Goal: Task Accomplishment & Management: Complete application form

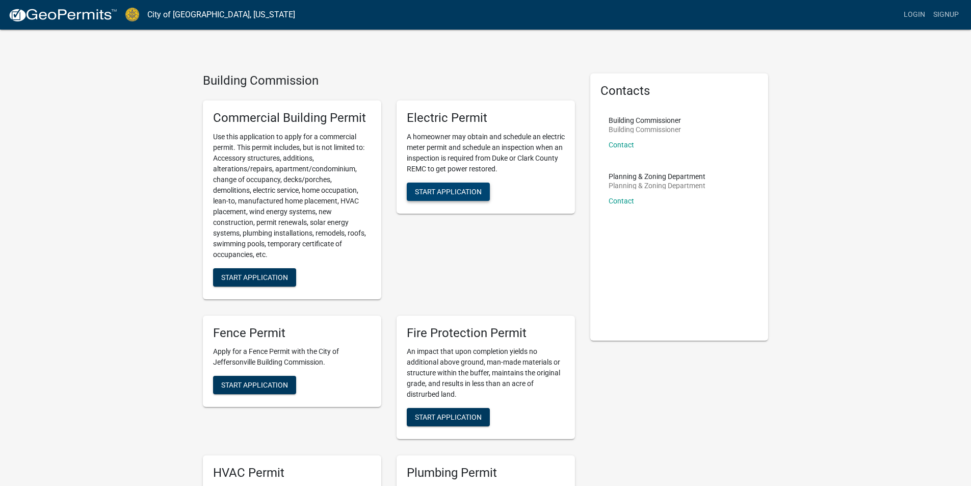
click at [448, 194] on span "Start Application" at bounding box center [448, 191] width 67 height 8
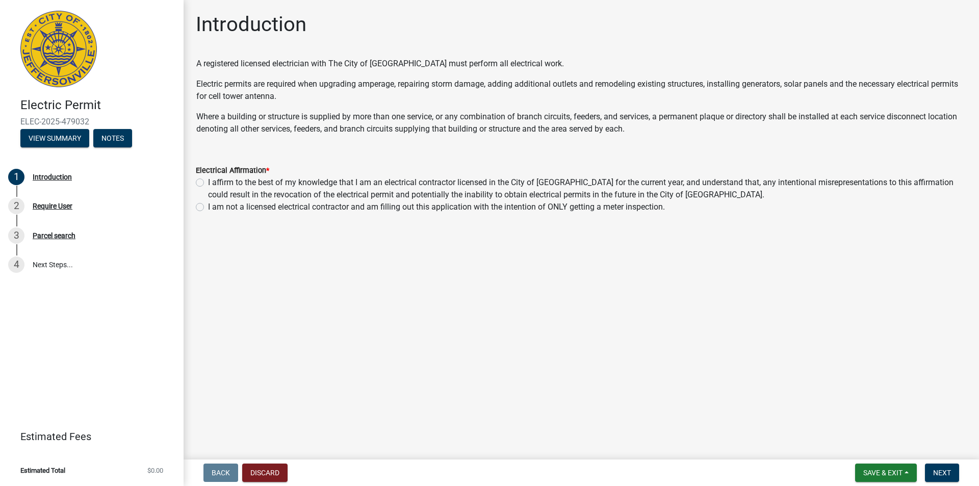
click at [208, 183] on label "I affirm to the best of my knowledge that I am an electrical contractor license…" at bounding box center [587, 188] width 758 height 24
click at [208, 183] on input "I affirm to the best of my knowledge that I am an electrical contractor license…" at bounding box center [211, 179] width 7 height 7
radio input "true"
click at [939, 473] on span "Next" at bounding box center [942, 472] width 18 height 8
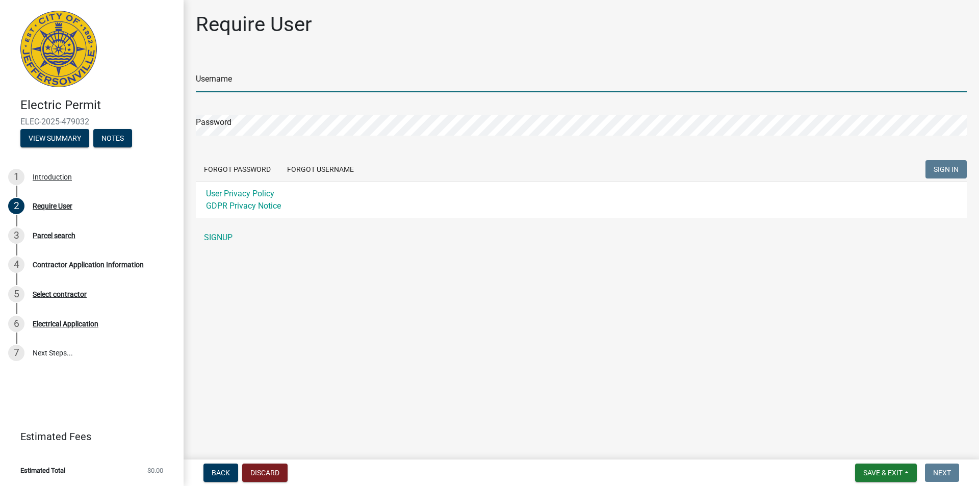
click at [240, 86] on input "Username" at bounding box center [581, 81] width 771 height 21
type input "Dede"
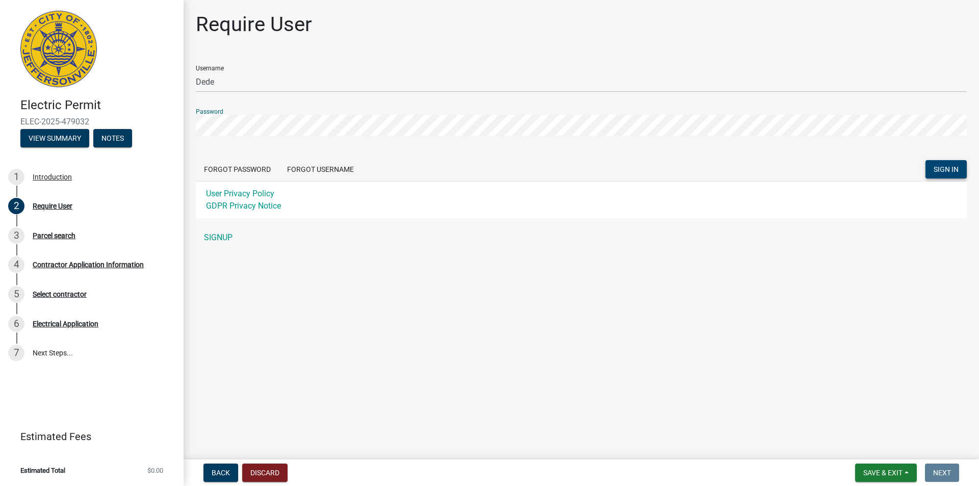
click at [947, 171] on span "SIGN IN" at bounding box center [945, 169] width 25 height 8
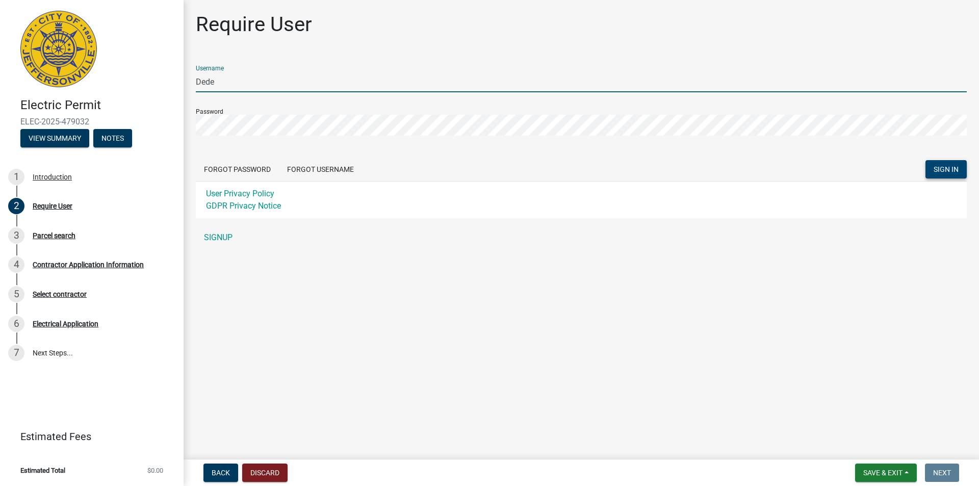
click at [223, 82] on input "Dede" at bounding box center [581, 81] width 771 height 21
drag, startPoint x: 223, startPoint y: 82, endPoint x: 183, endPoint y: 85, distance: 40.4
click at [183, 85] on div "Electric Permit ELEC-2025-479032 View Summary Notes 1 Introduction 2 Require Us…" at bounding box center [489, 243] width 979 height 486
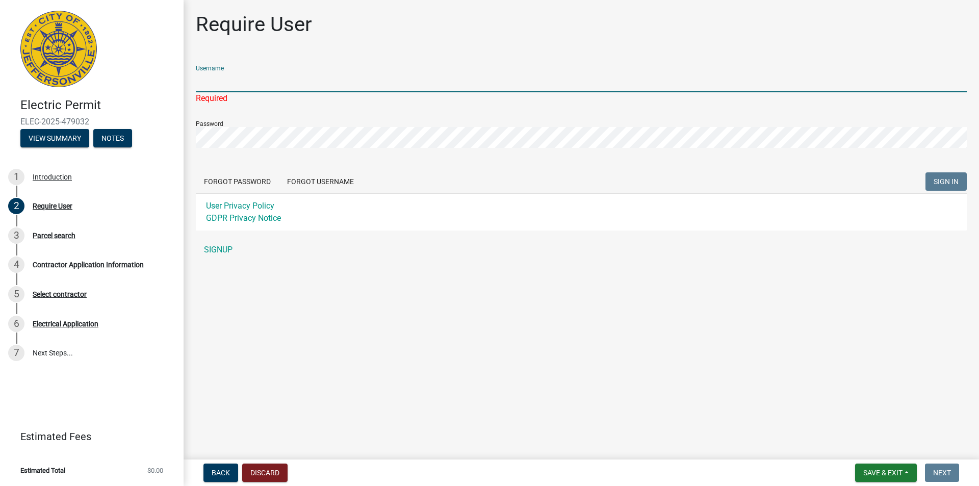
click at [220, 83] on input "Username" at bounding box center [581, 81] width 771 height 21
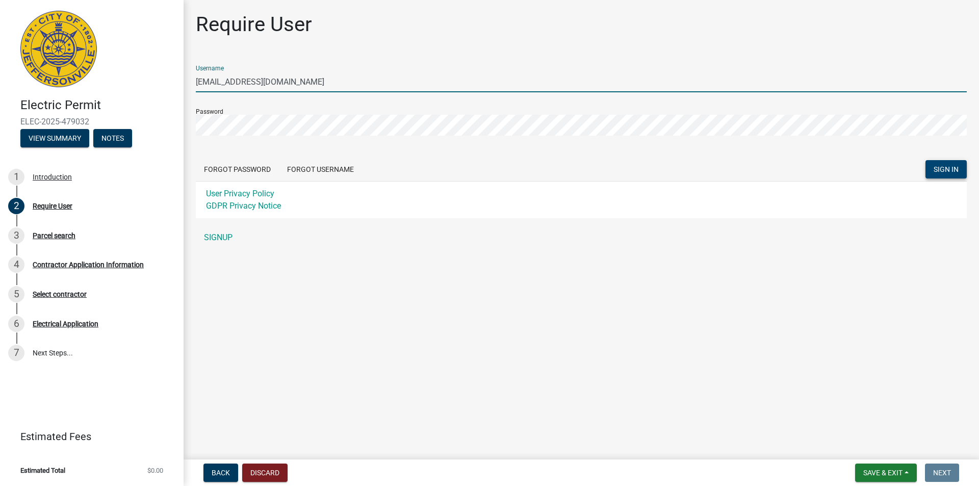
type input "kelsey@corriganelectric.com"
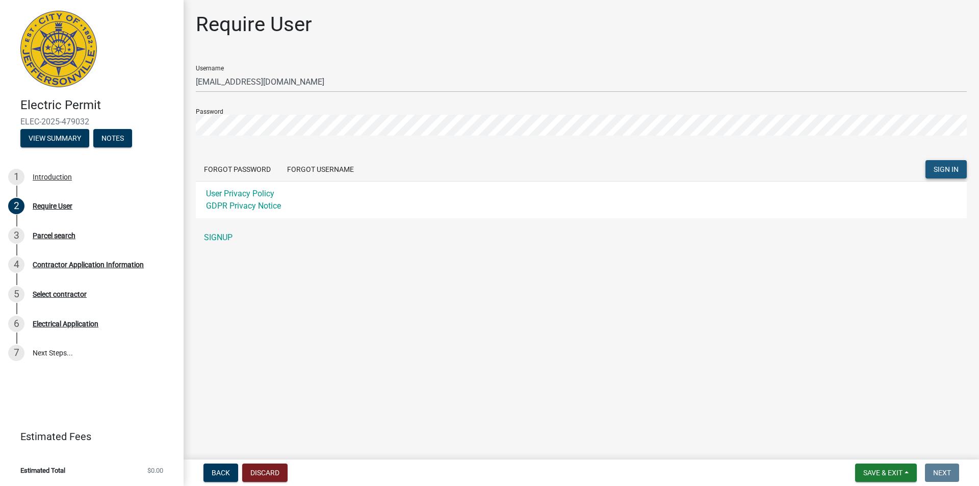
click at [940, 170] on span "SIGN IN" at bounding box center [945, 169] width 25 height 8
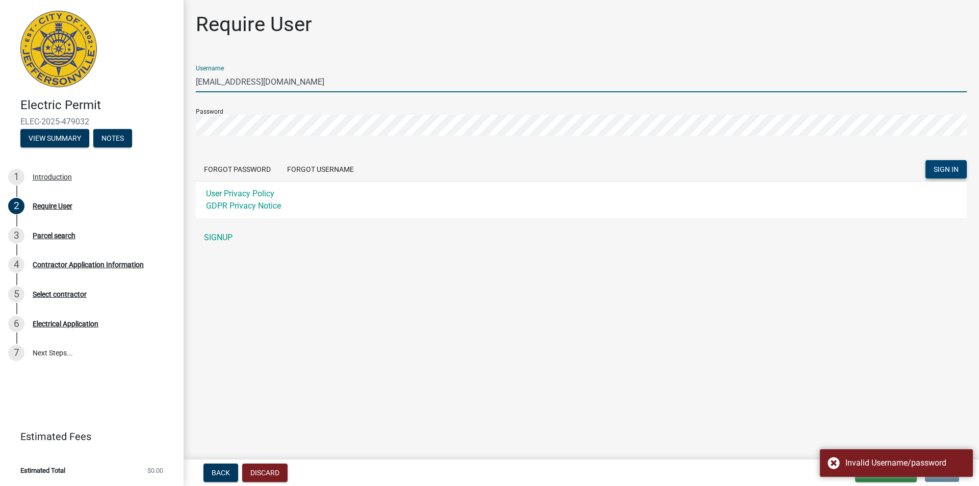
click at [304, 85] on input "kelsey@corriganelectric.com" at bounding box center [581, 81] width 771 height 21
drag, startPoint x: 303, startPoint y: 83, endPoint x: 191, endPoint y: 74, distance: 113.0
click at [191, 74] on div "Require User Username kelsey@corriganelectric.com Password Forgot Password Forg…" at bounding box center [581, 134] width 786 height 245
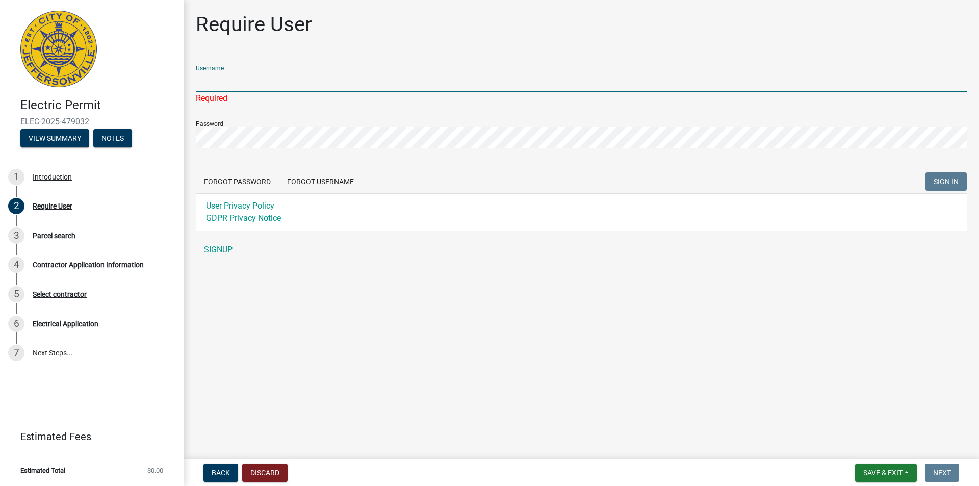
click at [220, 84] on input "Username" at bounding box center [581, 81] width 771 height 21
type input "Dede"
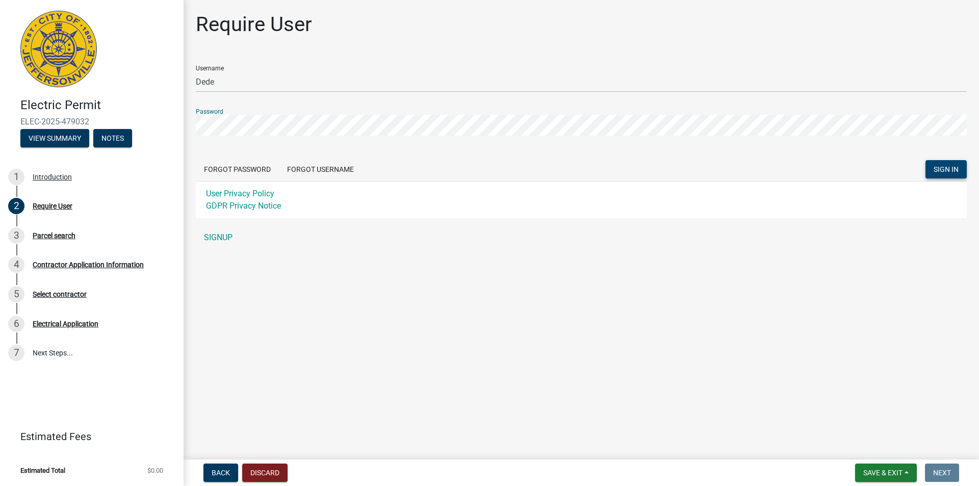
click at [182, 123] on div "Electric Permit ELEC-2025-479032 View Summary Notes 1 Introduction 2 Require Us…" at bounding box center [489, 243] width 979 height 486
click at [947, 173] on span "SIGN IN" at bounding box center [945, 169] width 25 height 8
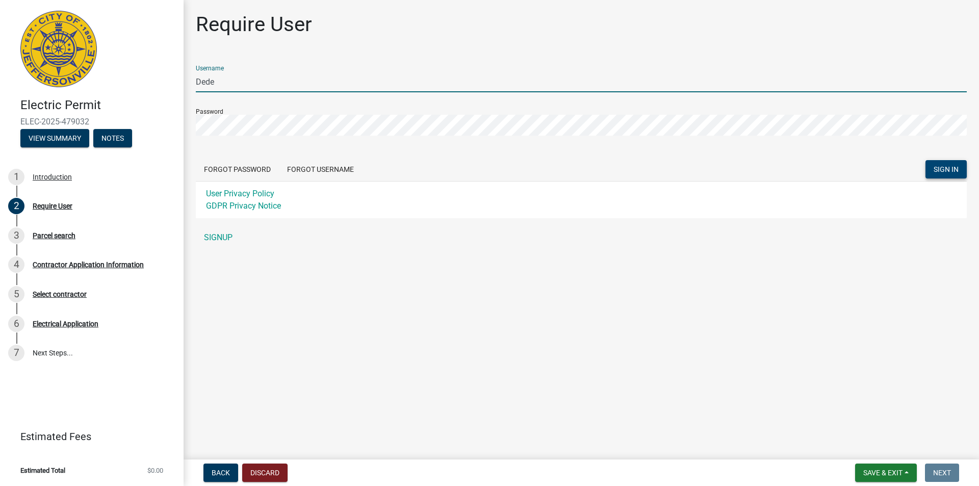
drag, startPoint x: 224, startPoint y: 83, endPoint x: 182, endPoint y: 83, distance: 41.3
click at [182, 83] on div "Electric Permit ELEC-2025-479032 View Summary Notes 1 Introduction 2 Require Us…" at bounding box center [489, 243] width 979 height 486
click at [58, 138] on button "View Summary" at bounding box center [54, 138] width 69 height 18
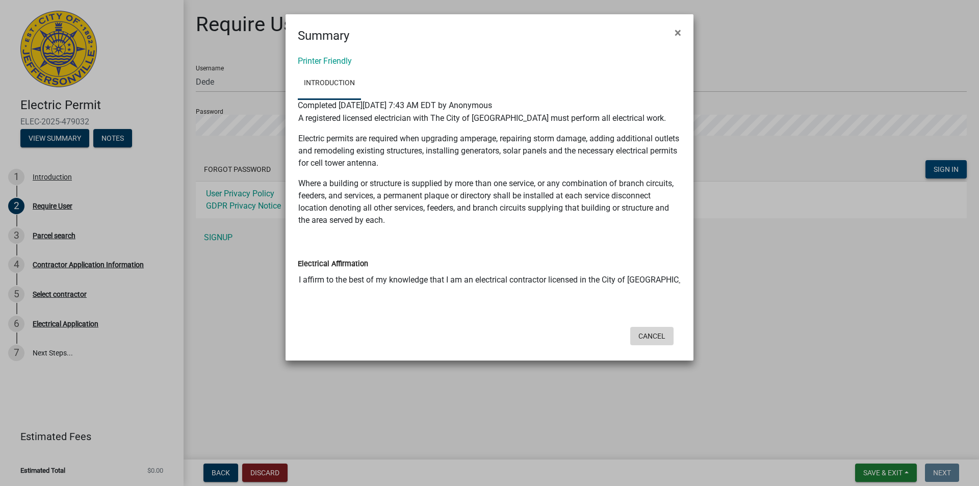
click at [656, 334] on button "Cancel" at bounding box center [651, 336] width 43 height 18
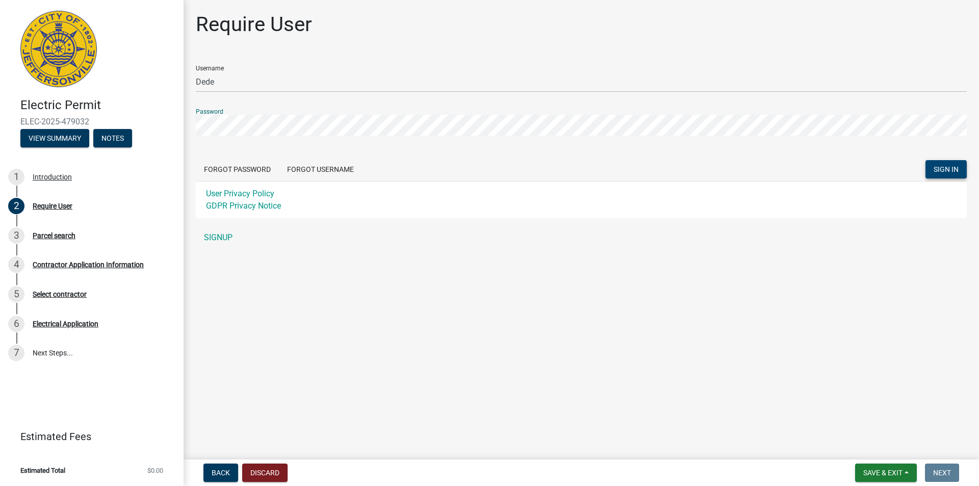
click at [174, 126] on div "Electric Permit ELEC-2025-479032 View Summary Notes 1 Introduction 2 Require Us…" at bounding box center [489, 243] width 979 height 486
click at [925, 160] on button "SIGN IN" at bounding box center [945, 169] width 41 height 18
click at [945, 167] on span "SIGN IN" at bounding box center [945, 169] width 25 height 8
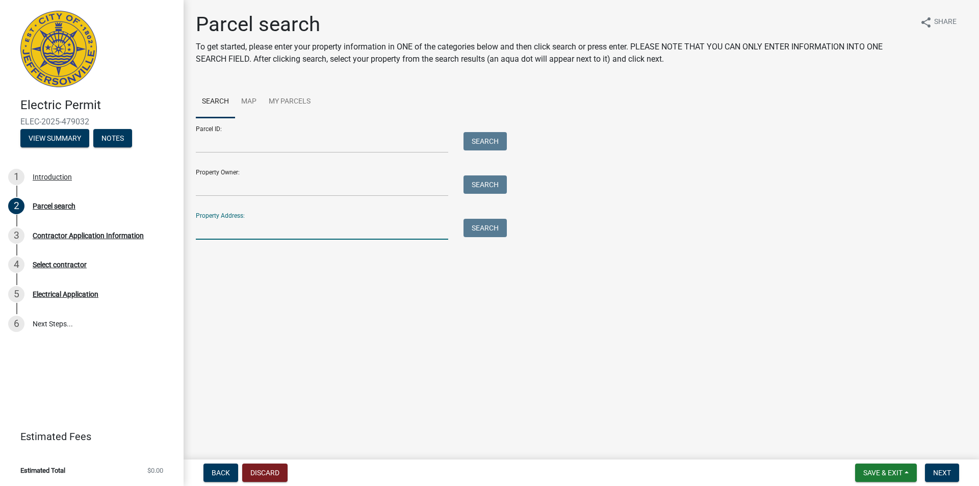
click at [246, 234] on input "Property Address:" at bounding box center [322, 229] width 252 height 21
click at [274, 227] on input "Property Address:" at bounding box center [322, 229] width 252 height 21
click at [301, 228] on input "6204 John Wayne Drive Chsarlestown, IN" at bounding box center [322, 229] width 252 height 21
click at [296, 230] on input "6204 John Wayne Drive Chsarlestown, IN" at bounding box center [322, 229] width 252 height 21
click at [481, 227] on button "Search" at bounding box center [484, 228] width 43 height 18
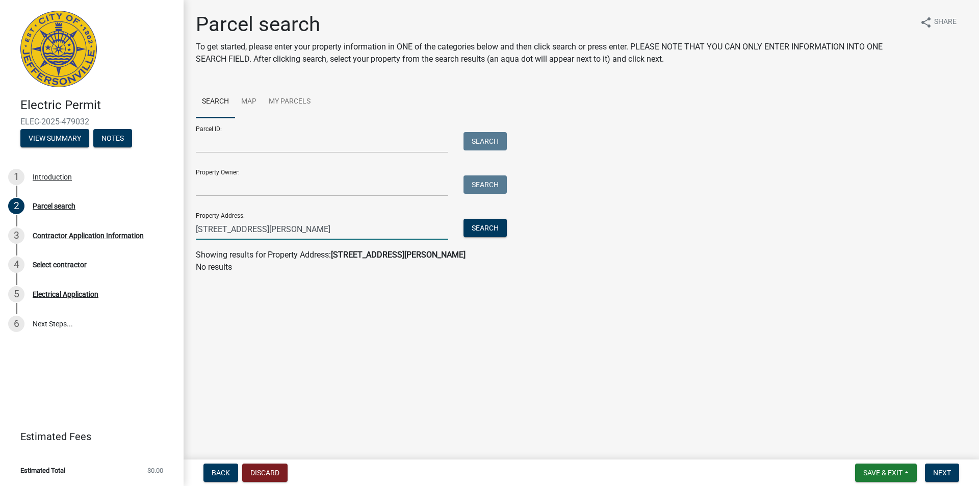
click at [365, 230] on input "6204 John Wayne Drive Charlestown, IN 47111" at bounding box center [322, 229] width 252 height 21
type input "6204 John Wayne Drive"
click at [482, 230] on button "Search" at bounding box center [484, 228] width 43 height 18
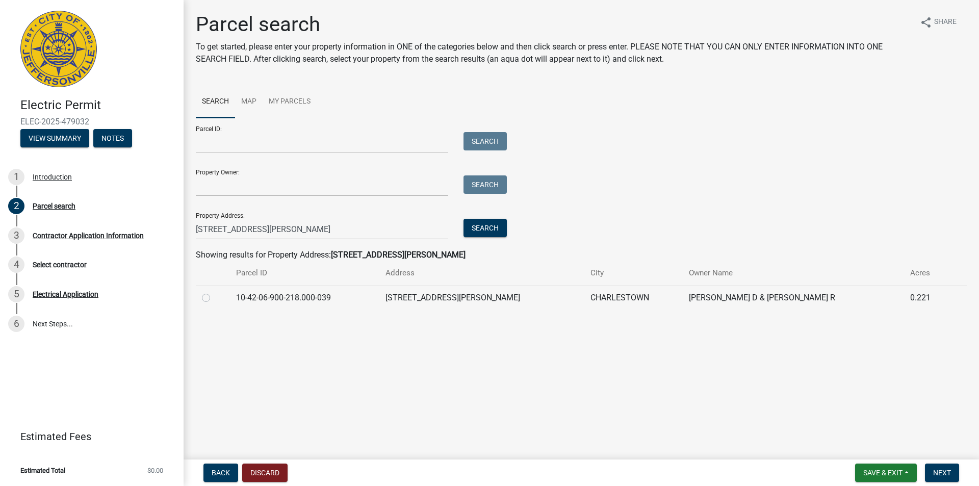
click at [214, 292] on label at bounding box center [214, 292] width 0 height 0
click at [214, 298] on input "radio" at bounding box center [217, 295] width 7 height 7
radio input "true"
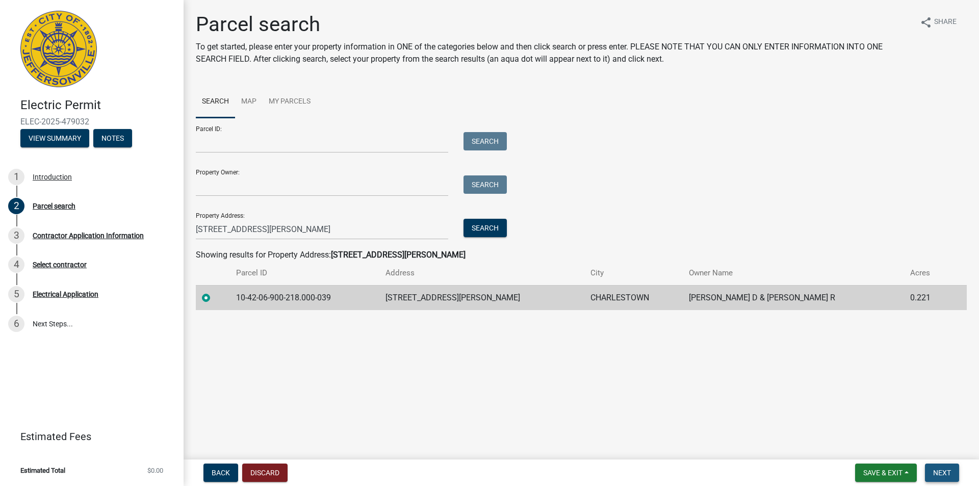
click at [937, 473] on span "Next" at bounding box center [942, 472] width 18 height 8
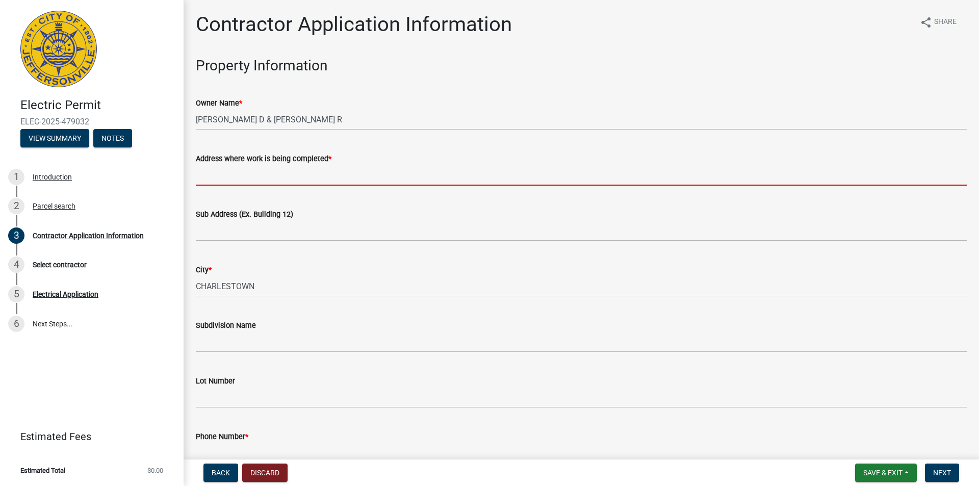
click at [280, 171] on input "Address where work is being completed *" at bounding box center [581, 175] width 771 height 21
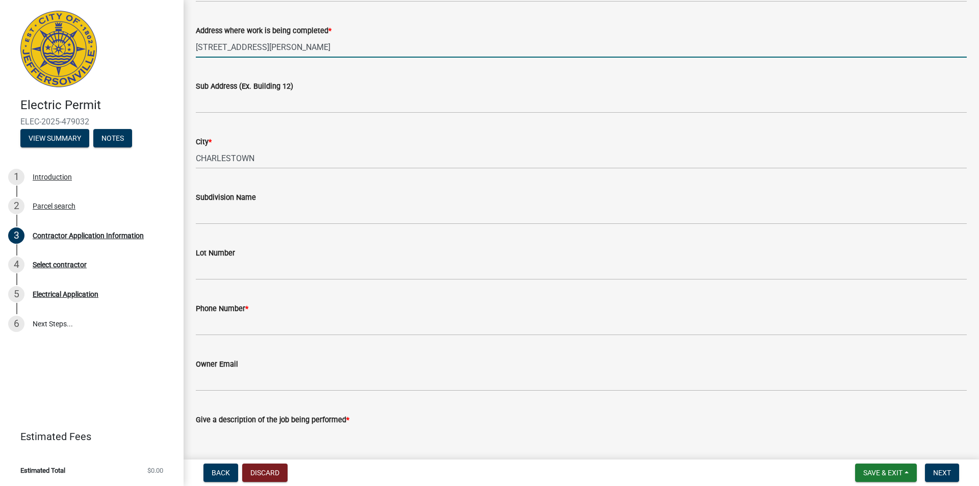
scroll to position [153, 0]
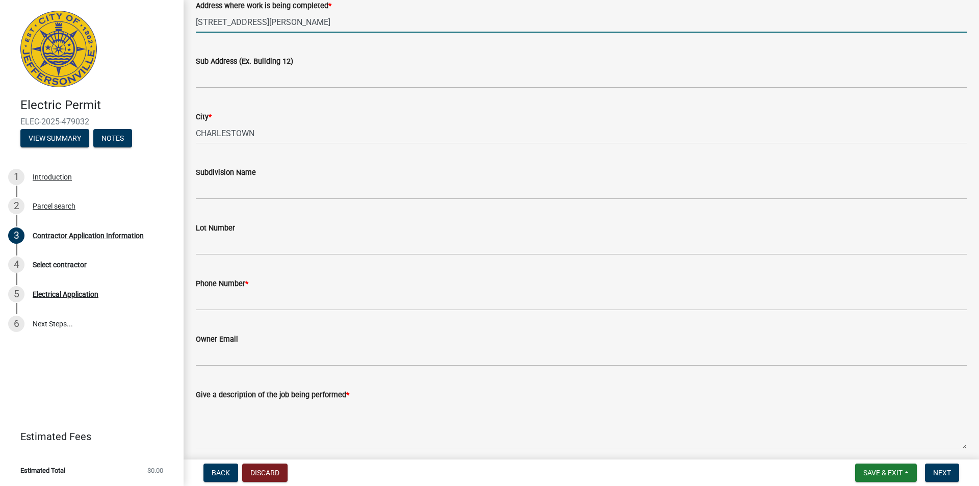
type input "6204 John Wayne Drive Charlestown, IN 47111"
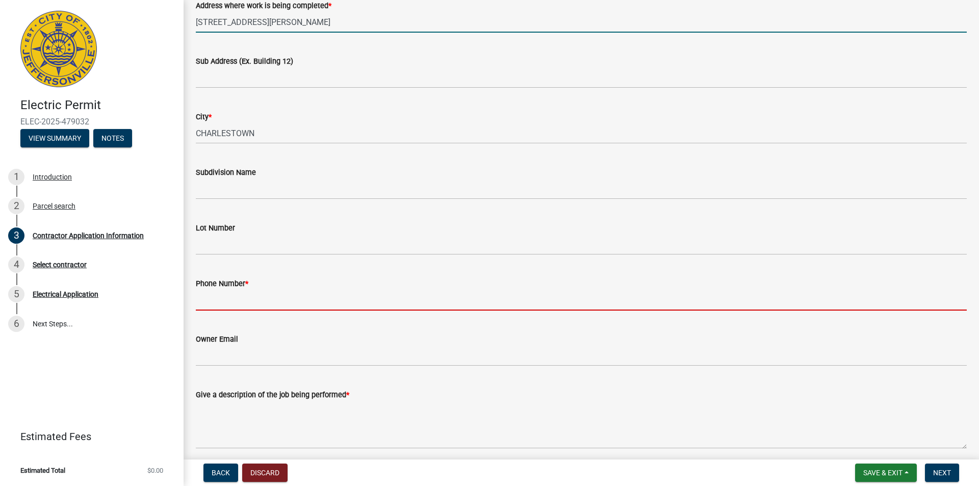
click at [279, 299] on input "Phone Number *" at bounding box center [581, 299] width 771 height 21
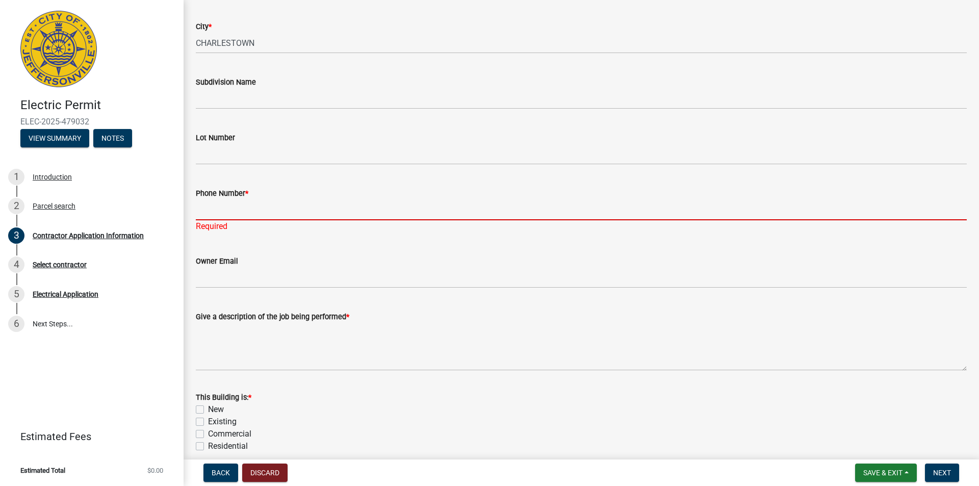
scroll to position [306, 0]
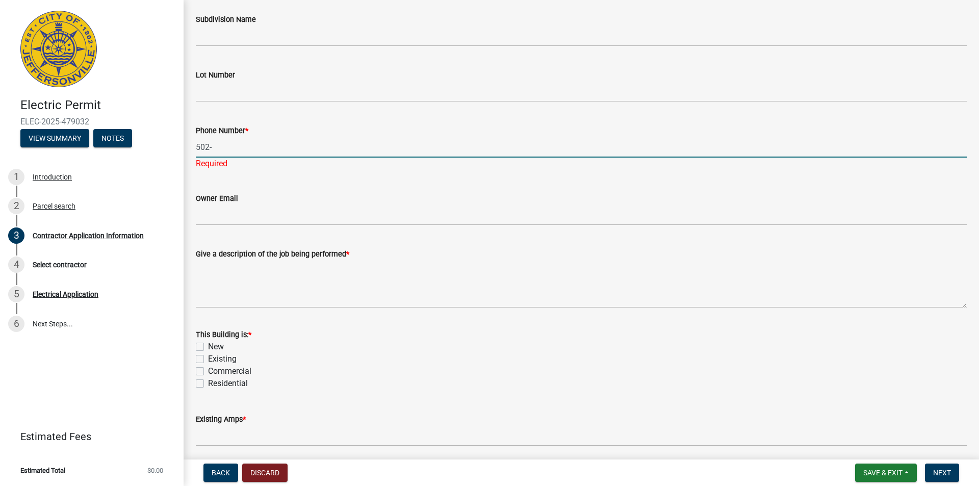
type input "5022674600"
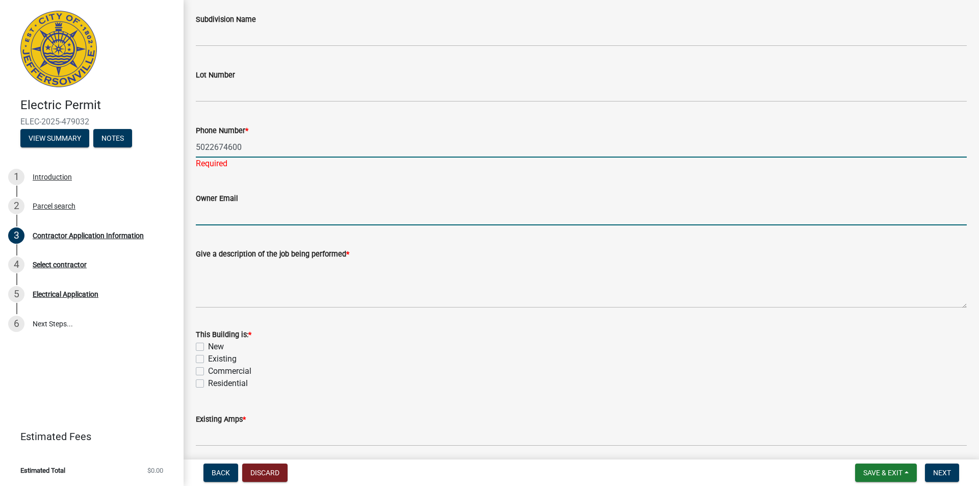
type input "heidi@corriganelectric.com"
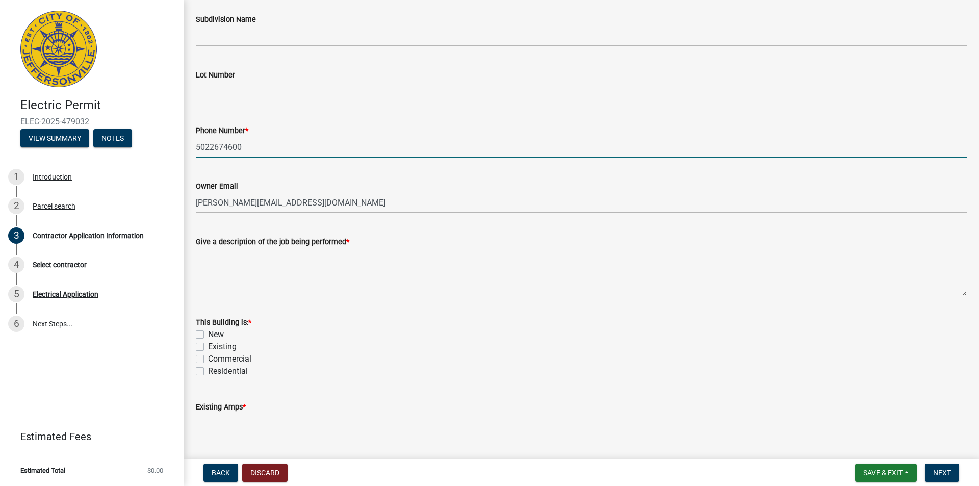
click at [208, 371] on label "Residential" at bounding box center [228, 371] width 40 height 12
click at [208, 371] on input "Residential" at bounding box center [211, 368] width 7 height 7
checkbox input "true"
checkbox input "false"
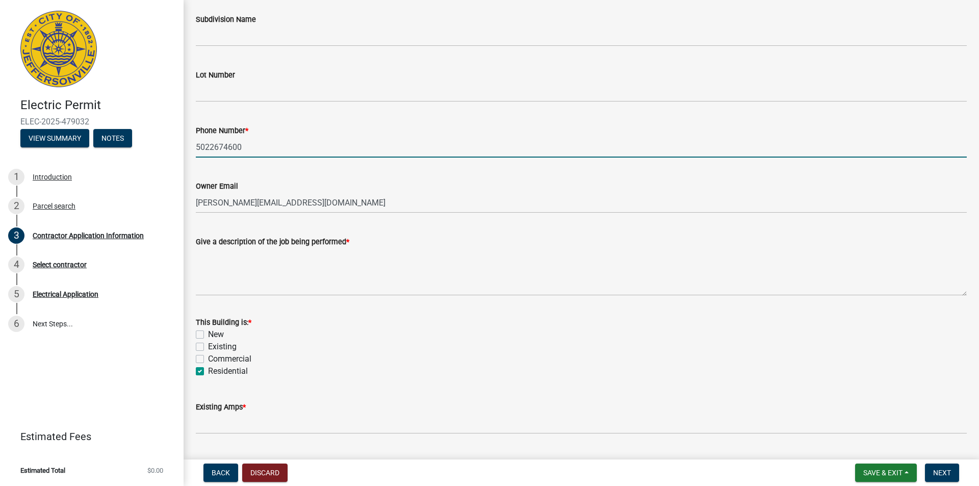
checkbox input "false"
checkbox input "true"
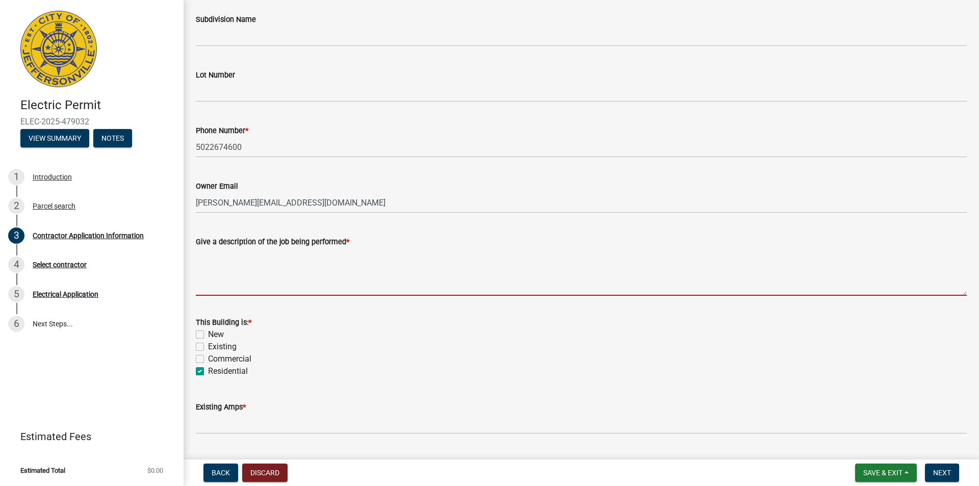
click at [226, 289] on textarea "Give a description of the job being performed *" at bounding box center [581, 272] width 771 height 48
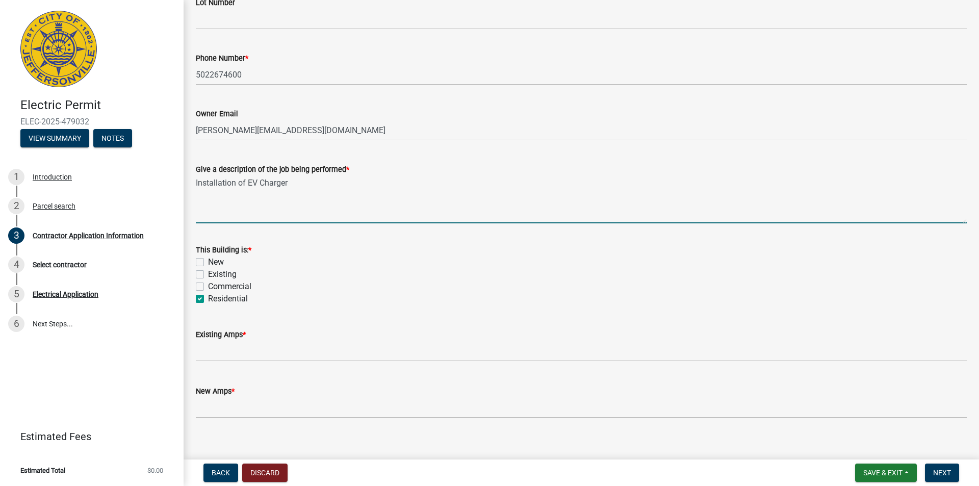
scroll to position [390, 0]
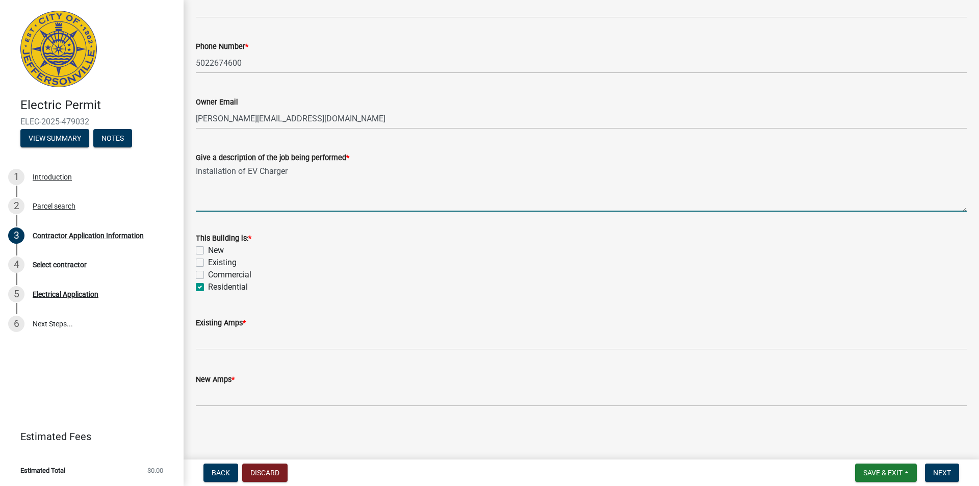
type textarea "Installation of EV Charger"
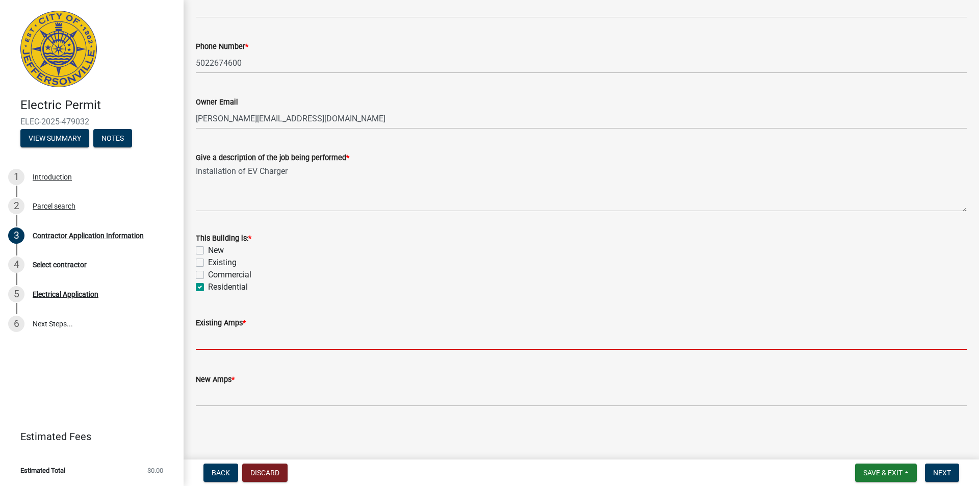
click at [232, 342] on input "text" at bounding box center [581, 339] width 771 height 21
type input "200"
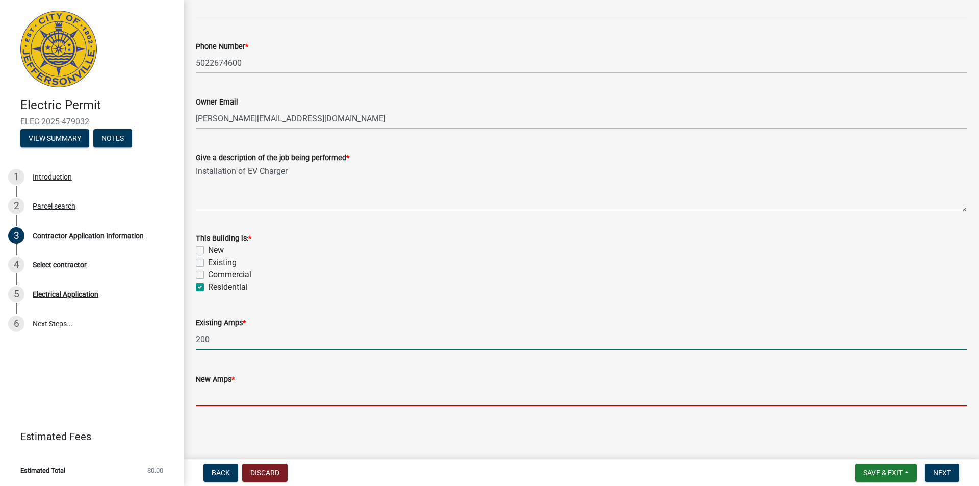
click at [265, 402] on input "text" at bounding box center [581, 395] width 771 height 21
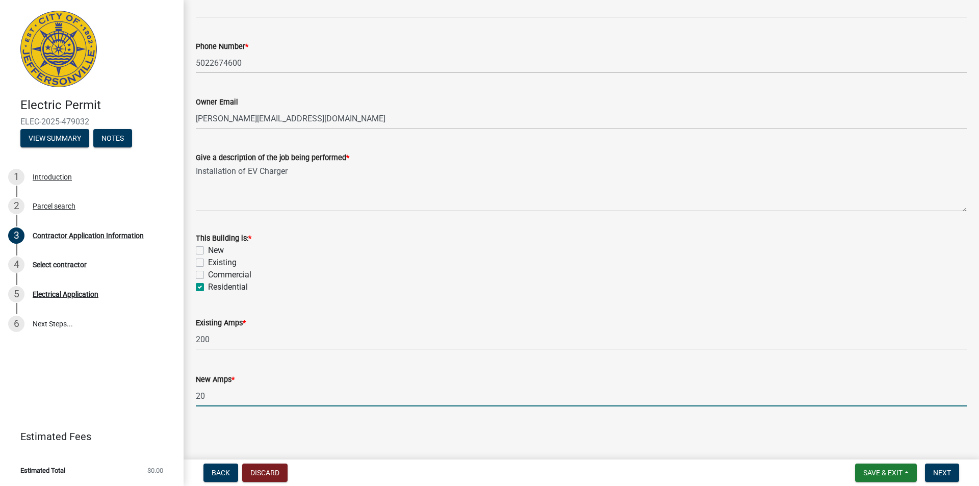
type input "2"
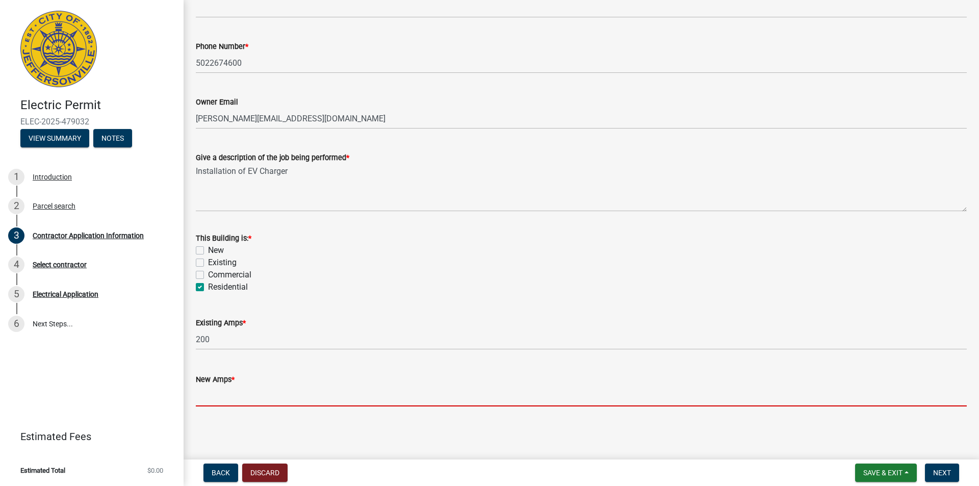
type input "0"
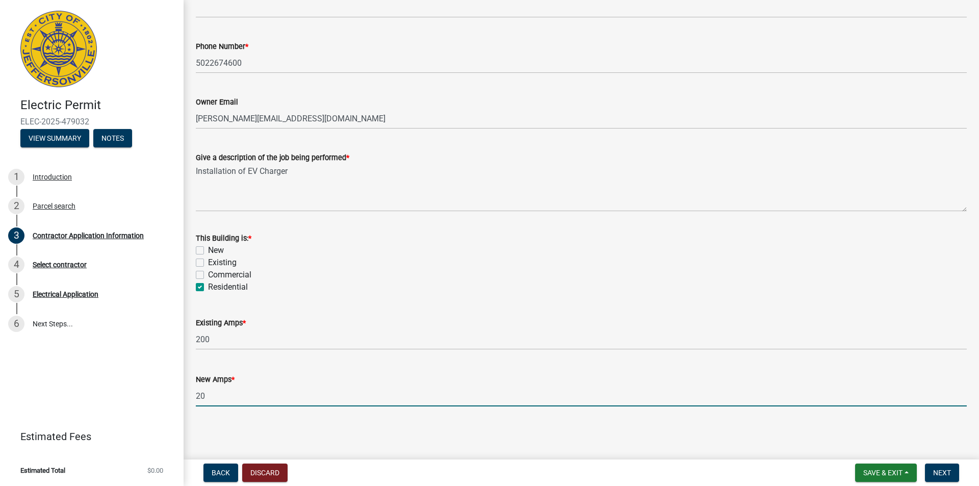
type input "200"
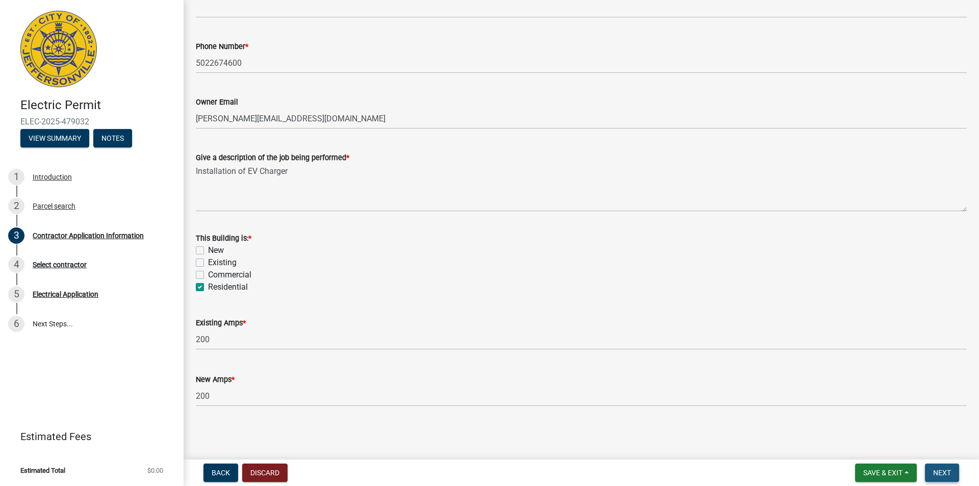
click at [938, 472] on span "Next" at bounding box center [942, 472] width 18 height 8
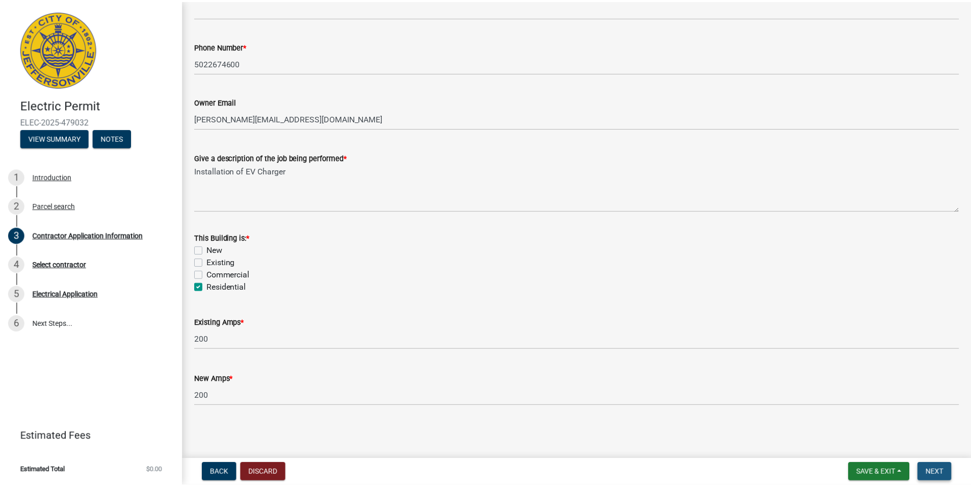
scroll to position [0, 0]
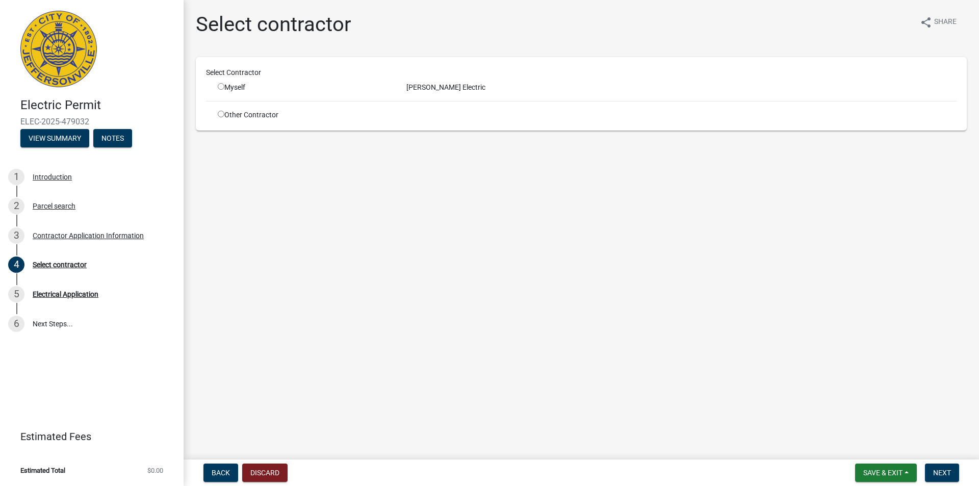
click at [220, 86] on input "radio" at bounding box center [221, 86] width 7 height 7
radio input "true"
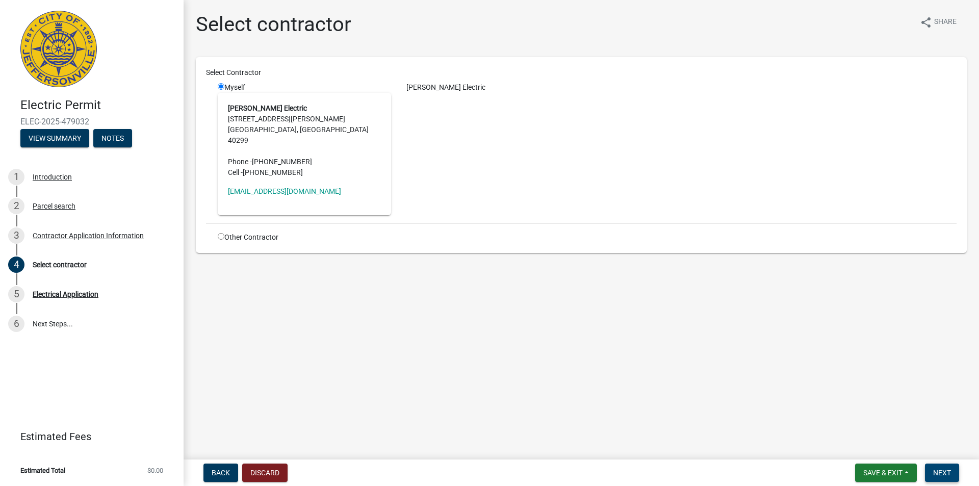
click at [939, 472] on span "Next" at bounding box center [942, 472] width 18 height 8
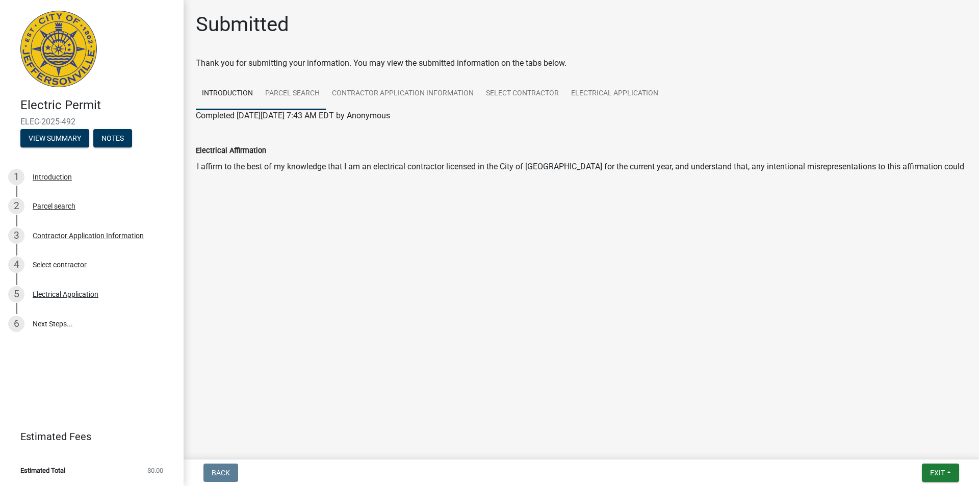
click at [300, 94] on link "Parcel search" at bounding box center [292, 93] width 67 height 33
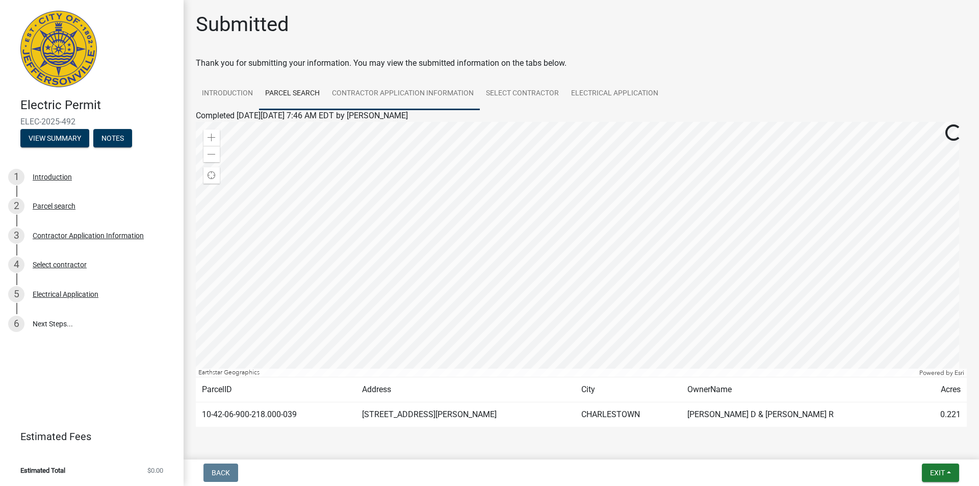
click at [401, 97] on link "Contractor Application Information" at bounding box center [403, 93] width 154 height 33
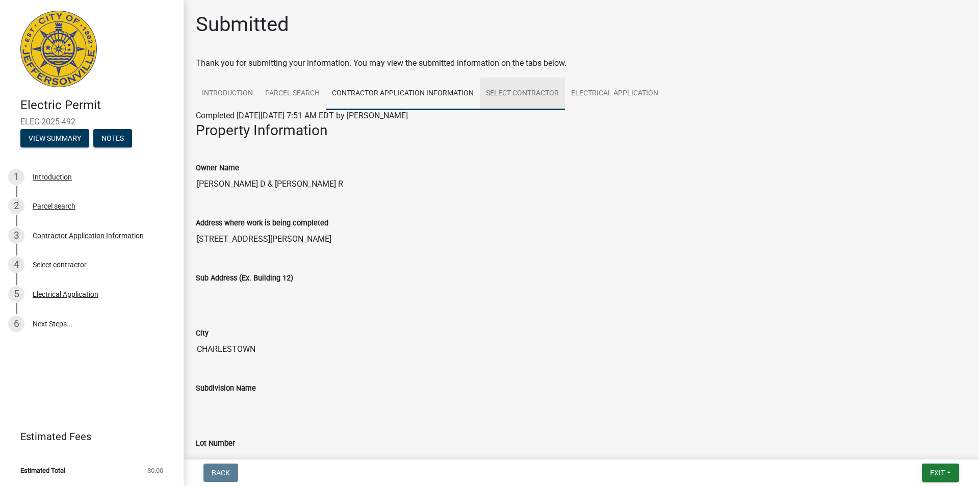
click at [520, 100] on link "Select contractor" at bounding box center [522, 93] width 85 height 33
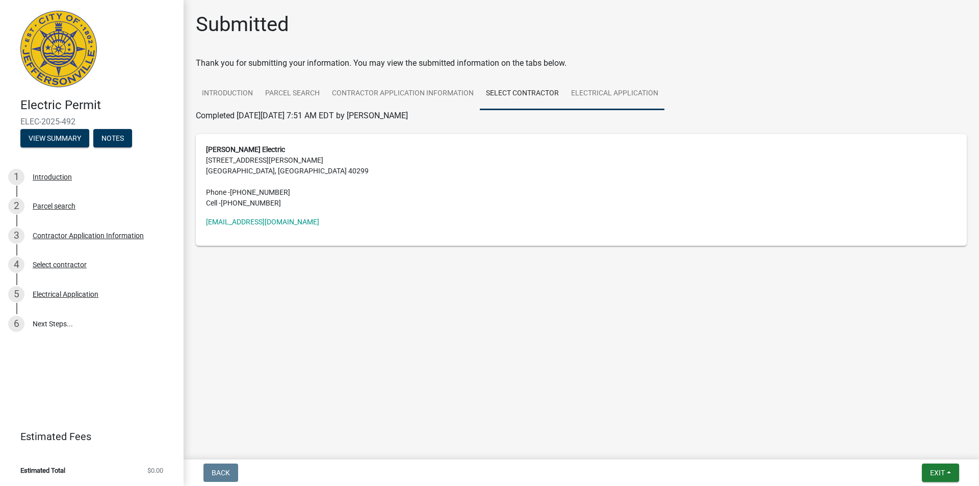
click at [609, 103] on link "Electrical Application" at bounding box center [614, 93] width 99 height 33
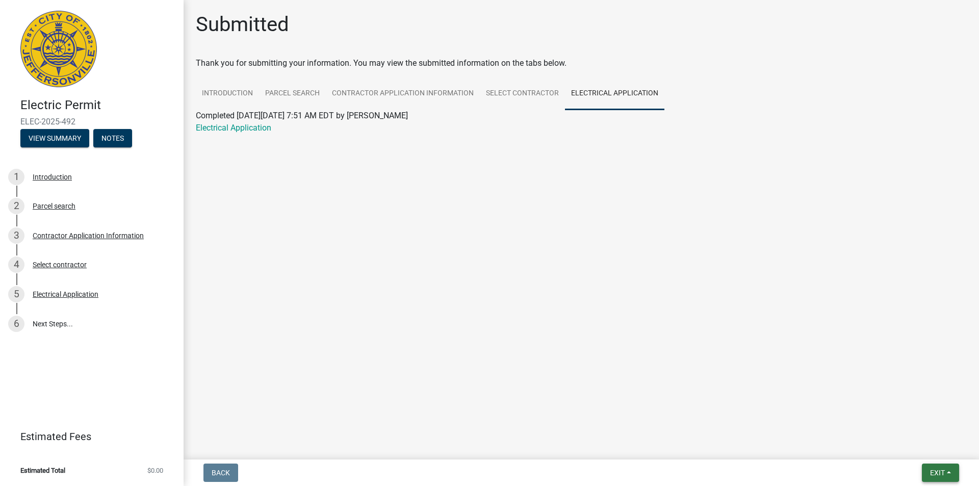
click at [933, 475] on span "Exit" at bounding box center [937, 472] width 15 height 8
click at [383, 339] on main "Submitted Thank you for submitting your information. You may view the submitted…" at bounding box center [580, 227] width 795 height 455
click at [54, 324] on link "6 Next Steps..." at bounding box center [91, 324] width 183 height 30
click at [946, 469] on button "Exit" at bounding box center [939, 472] width 37 height 18
click at [923, 446] on button "Save & Exit" at bounding box center [918, 446] width 82 height 24
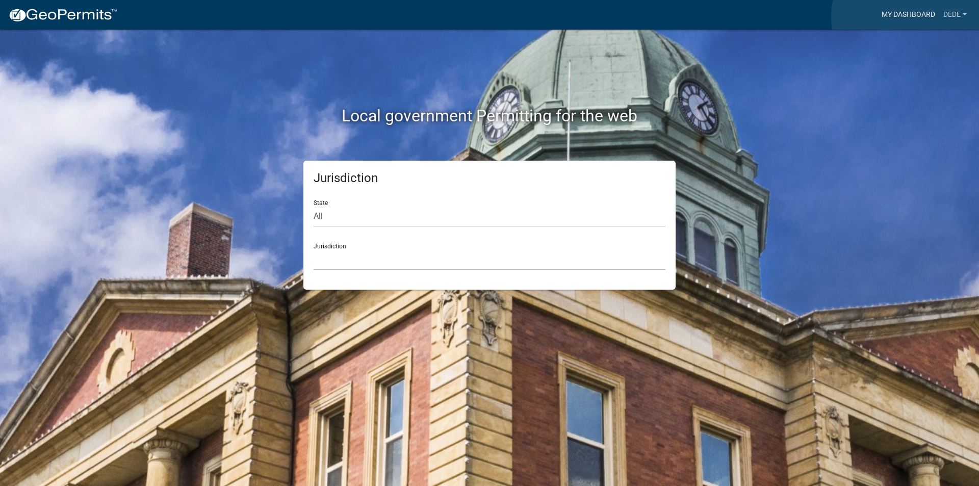
click at [908, 17] on link "My Dashboard" at bounding box center [908, 14] width 62 height 19
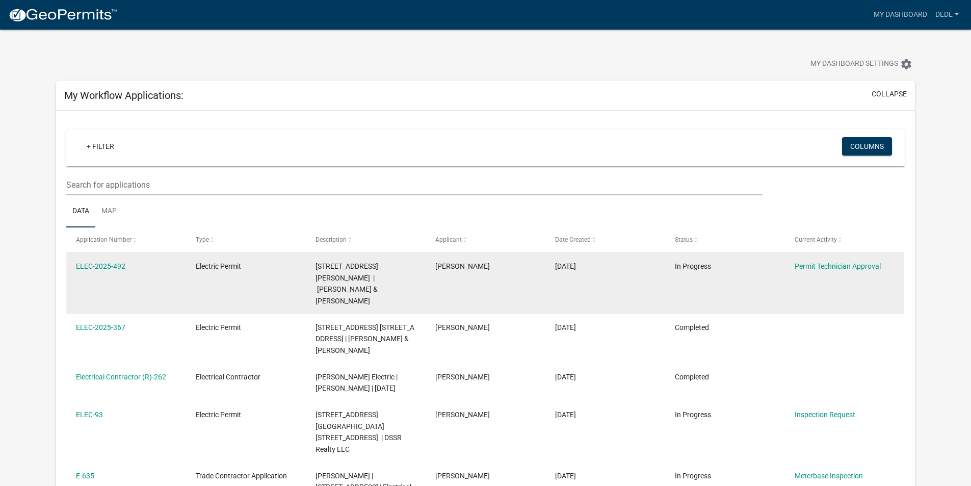
drag, startPoint x: 127, startPoint y: 268, endPoint x: 74, endPoint y: 266, distance: 52.5
click at [74, 266] on datatable-body-cell "ELEC-2025-492" at bounding box center [126, 283] width 120 height 61
copy link "ELEC-2025-492"
click at [95, 266] on link "ELEC-2025-492" at bounding box center [100, 266] width 49 height 8
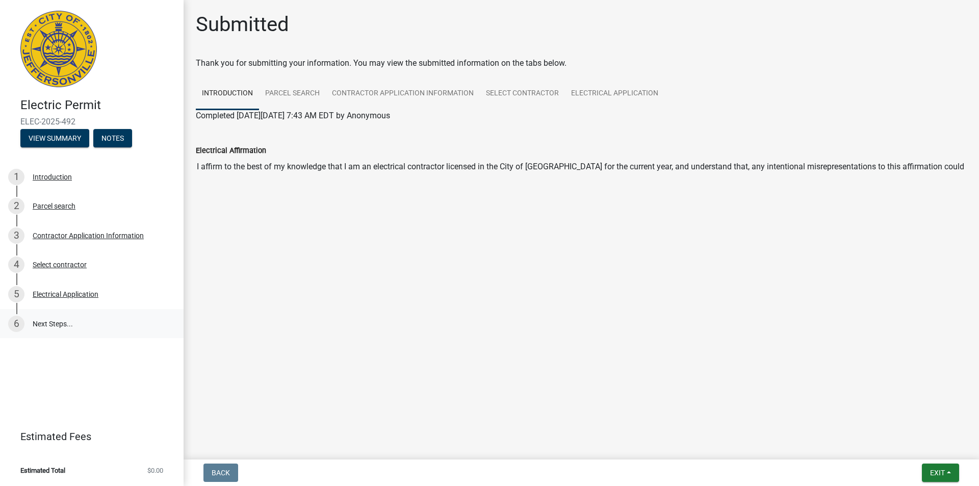
click at [48, 327] on link "6 Next Steps..." at bounding box center [91, 324] width 183 height 30
click at [67, 143] on button "View Summary" at bounding box center [54, 138] width 69 height 18
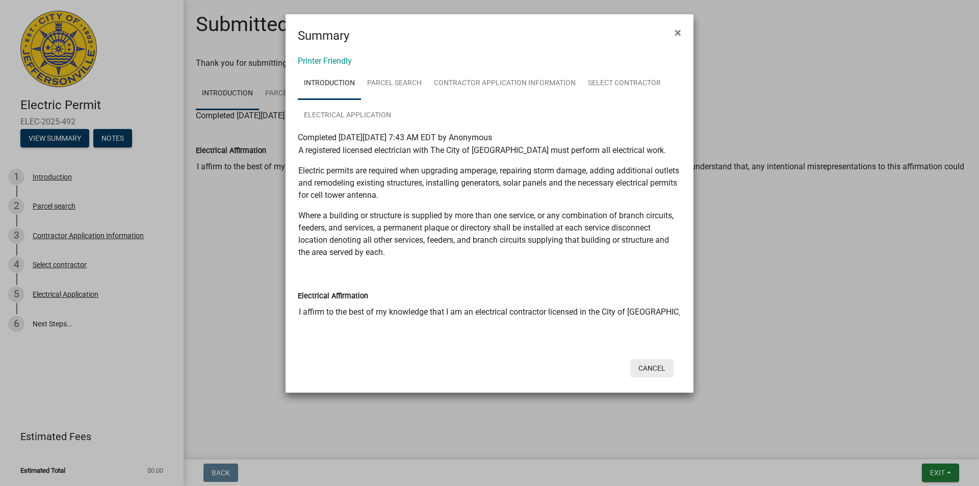
click at [652, 365] on button "Cancel" at bounding box center [651, 368] width 43 height 18
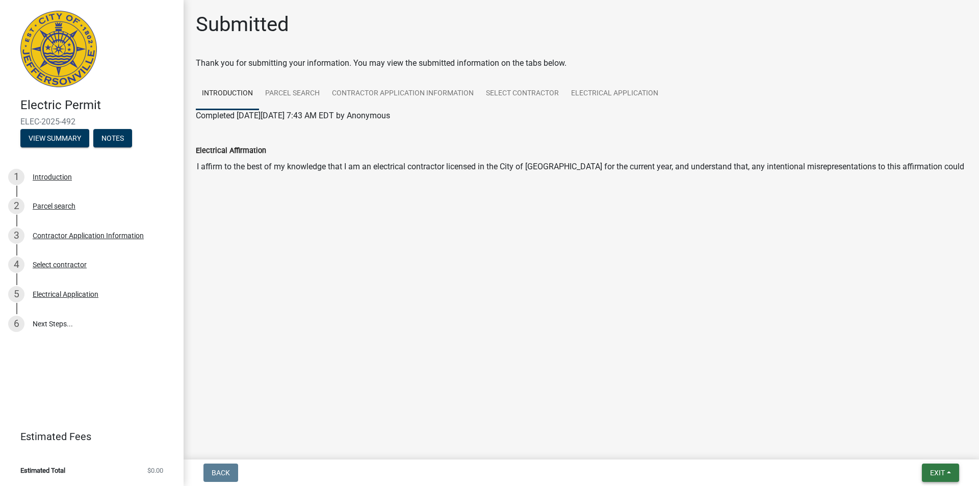
click at [939, 470] on span "Exit" at bounding box center [937, 472] width 15 height 8
click at [927, 452] on button "Save & Exit" at bounding box center [918, 446] width 82 height 24
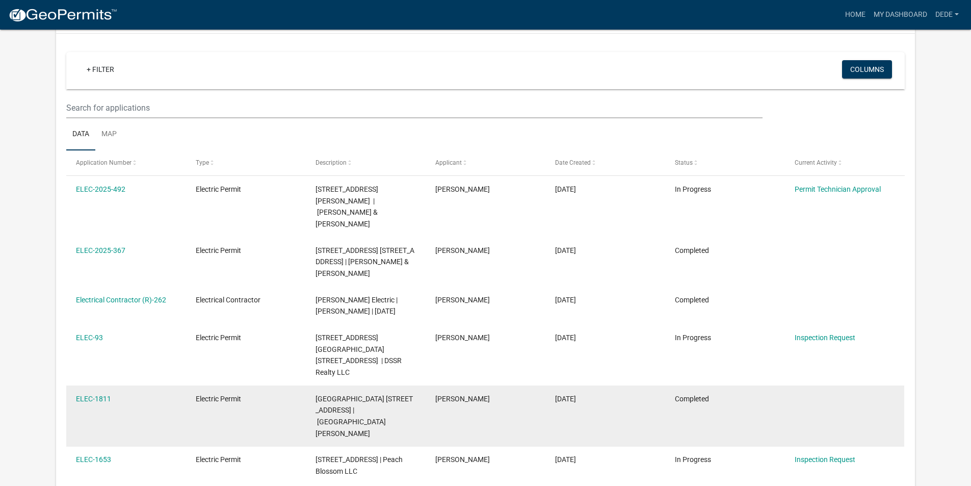
scroll to position [51, 0]
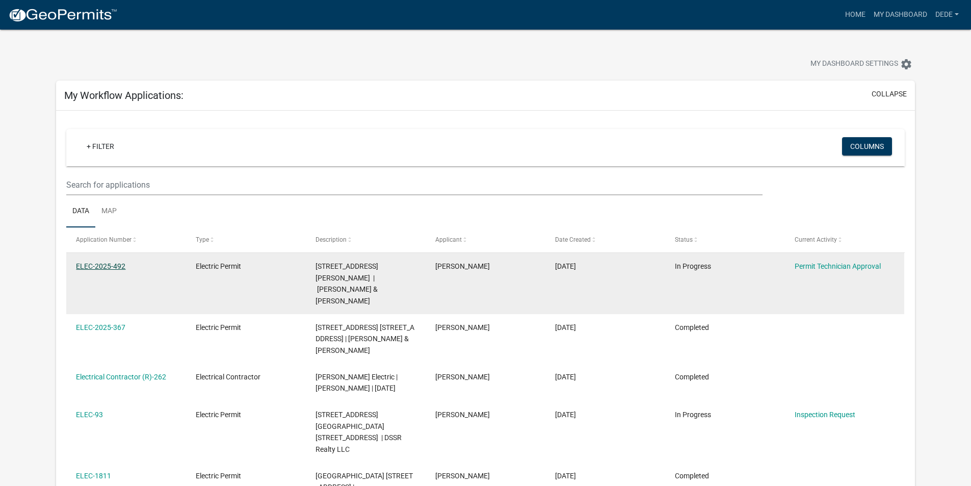
click at [95, 267] on link "ELEC-2025-492" at bounding box center [100, 266] width 49 height 8
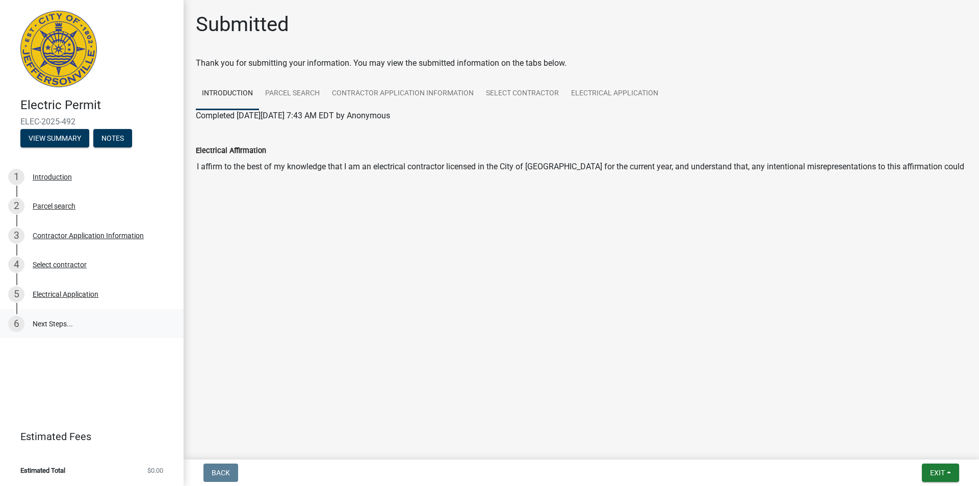
click at [56, 322] on link "6 Next Steps..." at bounding box center [91, 324] width 183 height 30
click at [61, 141] on button "View Summary" at bounding box center [54, 138] width 69 height 18
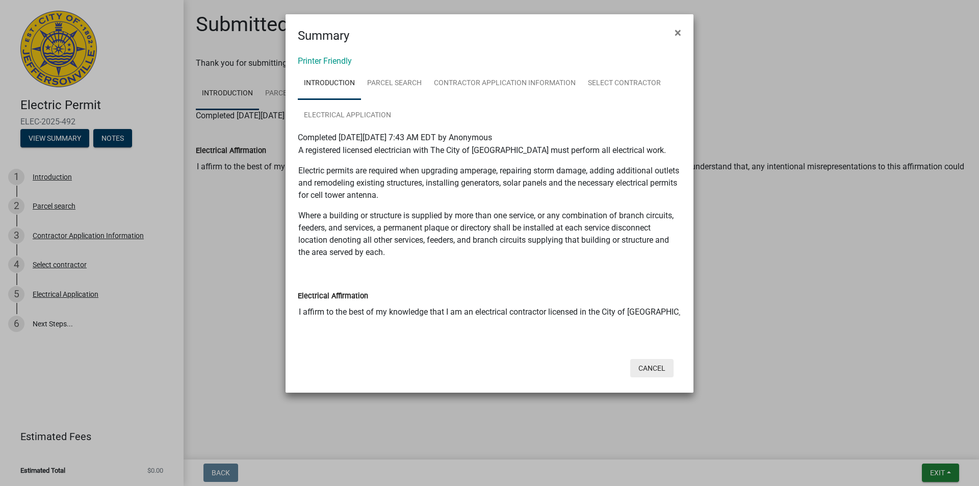
click at [645, 366] on button "Cancel" at bounding box center [651, 368] width 43 height 18
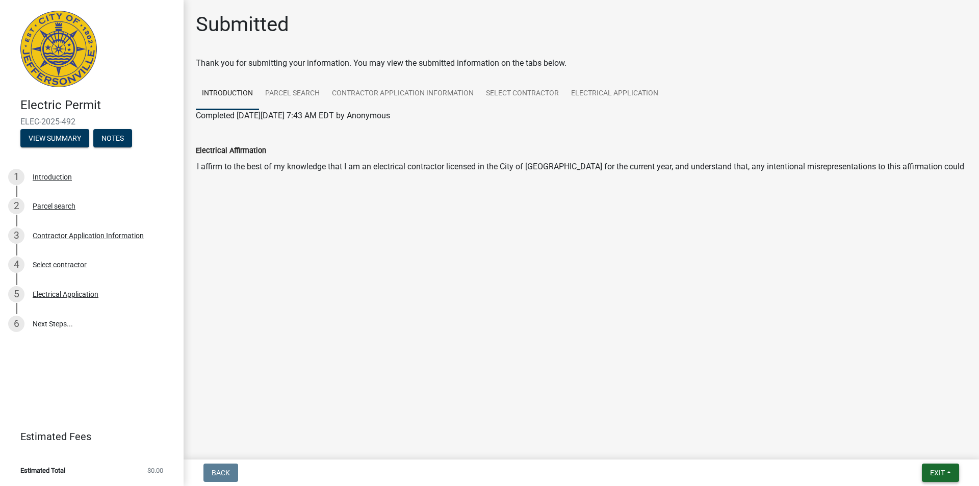
click at [943, 473] on span "Exit" at bounding box center [937, 472] width 15 height 8
click at [912, 447] on button "Save & Exit" at bounding box center [918, 446] width 82 height 24
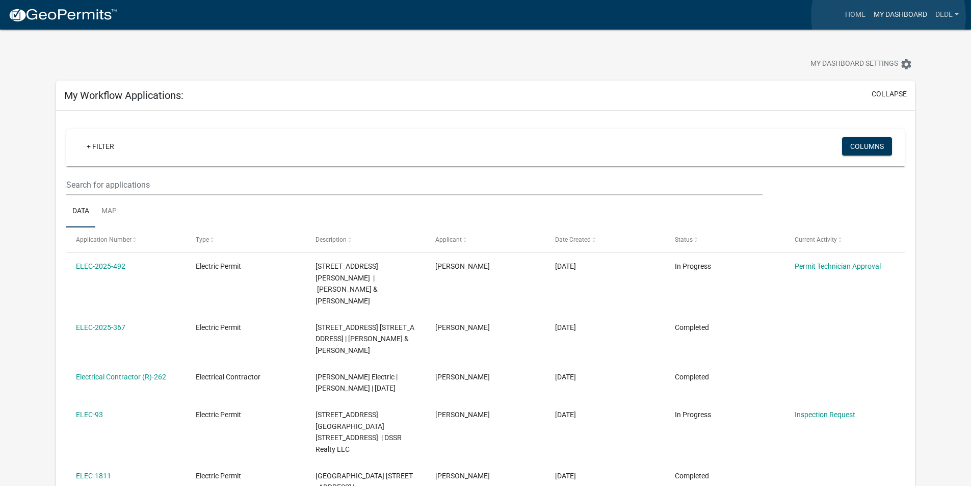
click at [888, 16] on link "My Dashboard" at bounding box center [900, 14] width 62 height 19
